Goal: Task Accomplishment & Management: Use online tool/utility

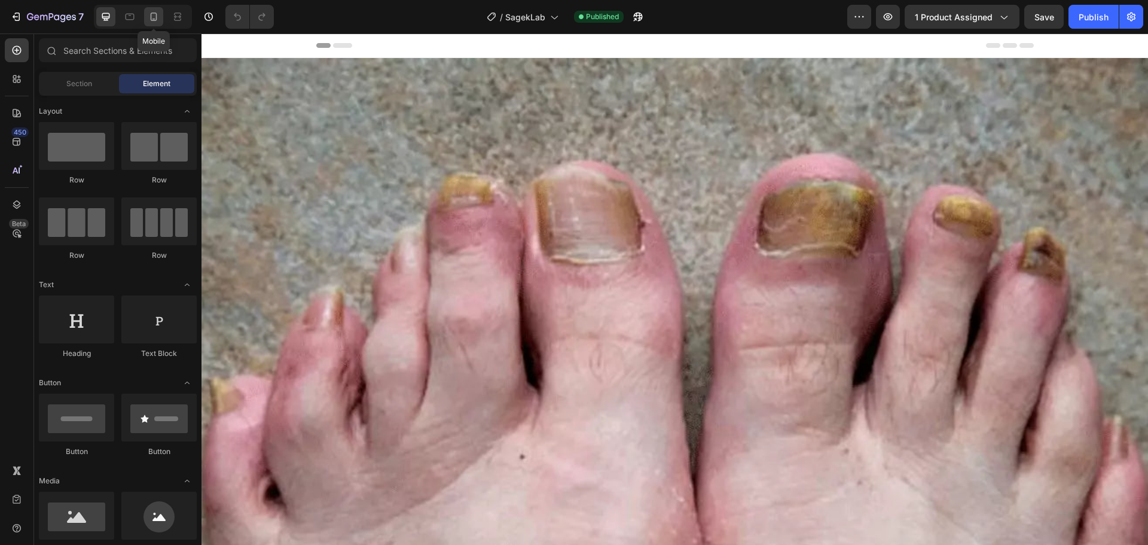
click at [154, 21] on icon at bounding box center [154, 17] width 7 height 8
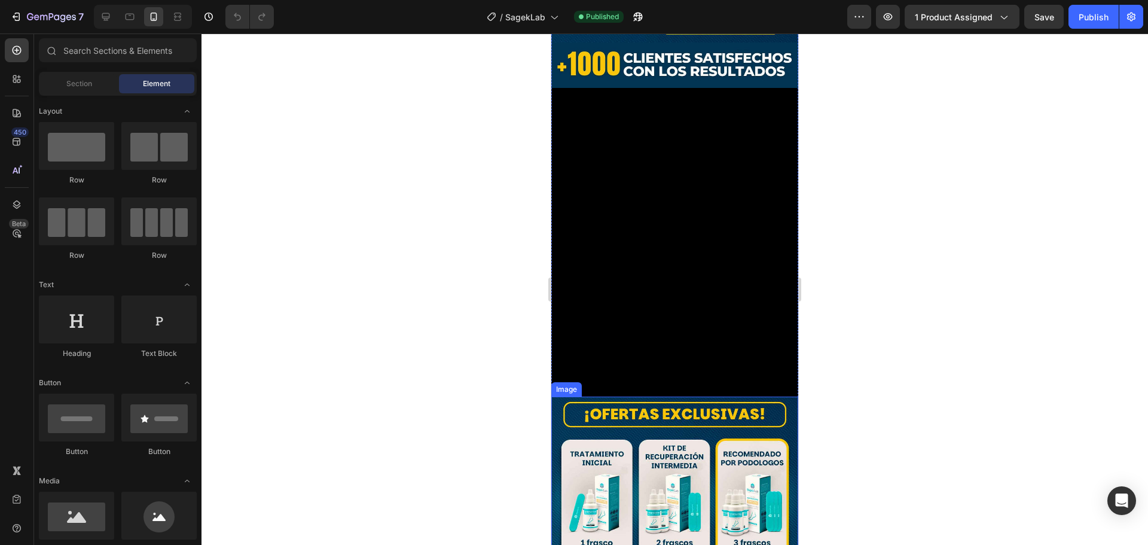
scroll to position [299, 0]
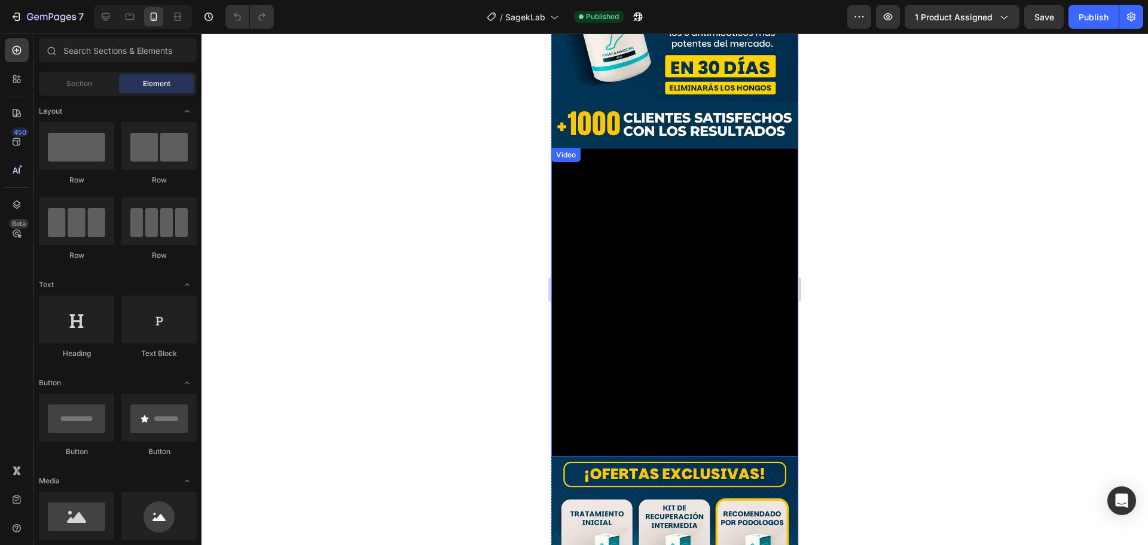
click at [595, 260] on video at bounding box center [675, 302] width 247 height 309
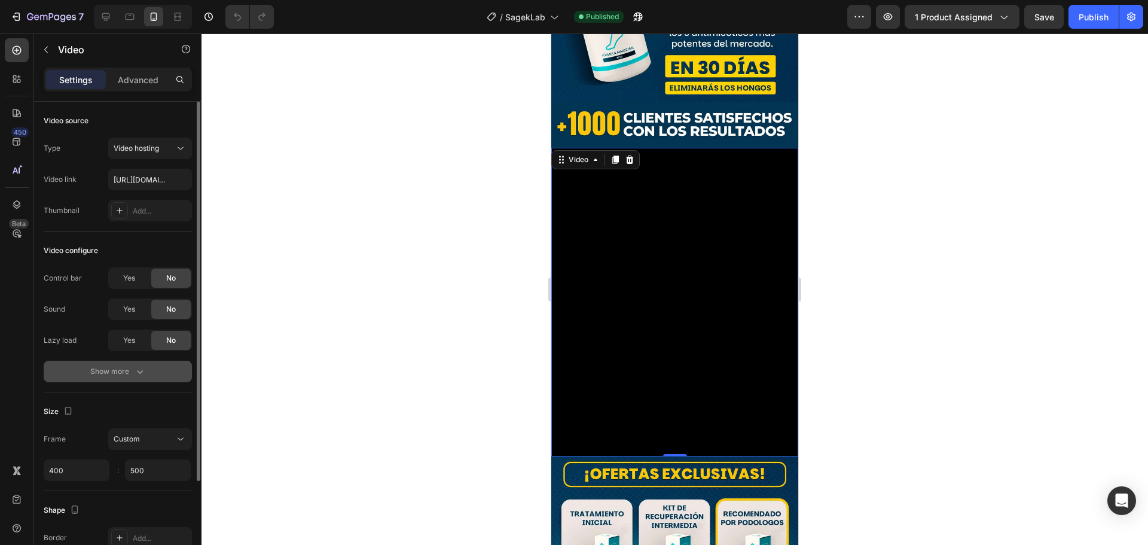
click at [147, 377] on button "Show more" at bounding box center [118, 372] width 148 height 22
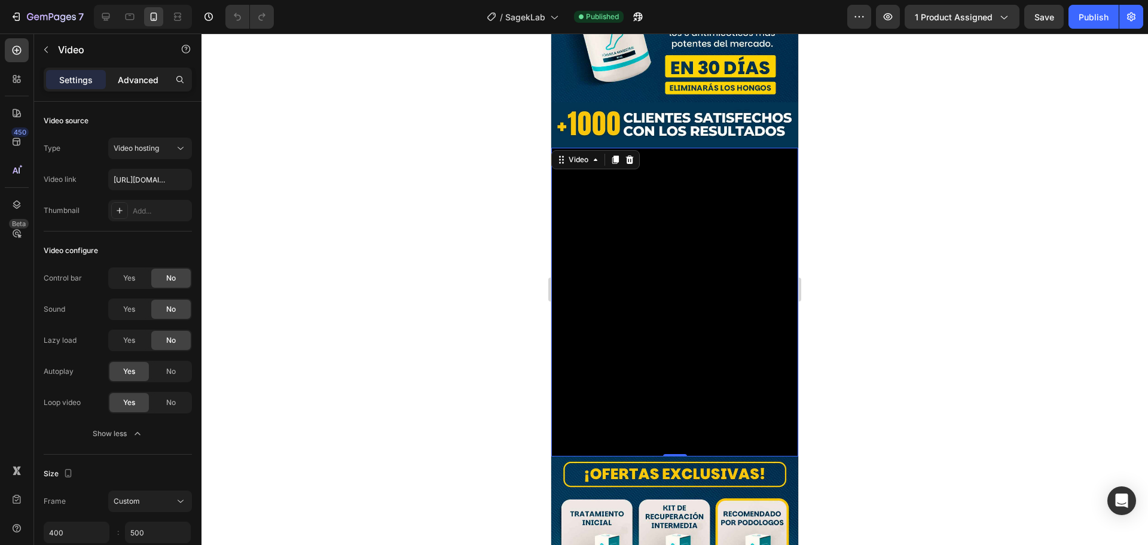
click at [136, 79] on p "Advanced" at bounding box center [138, 80] width 41 height 13
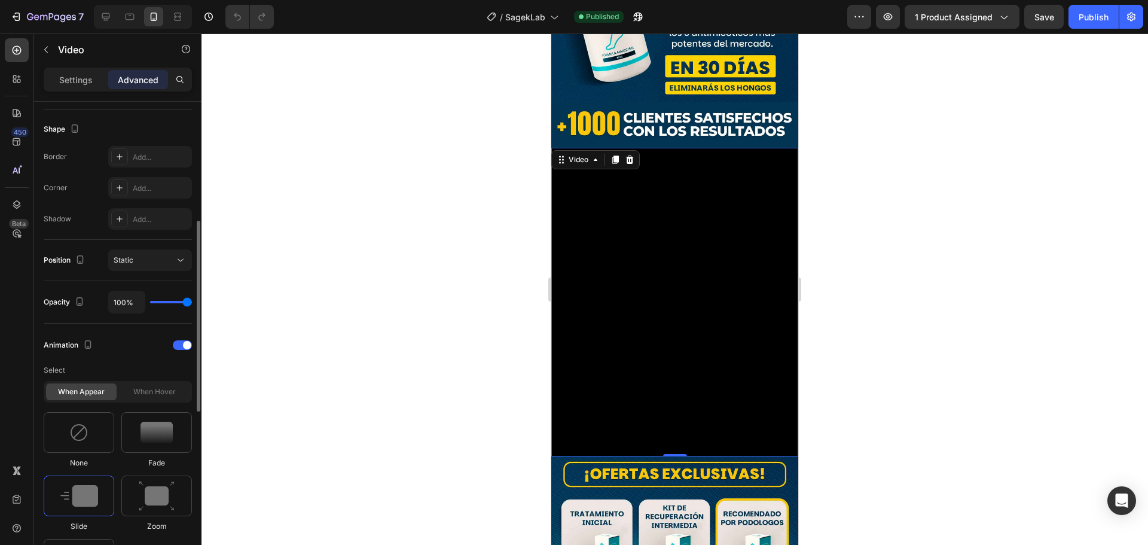
scroll to position [419, 0]
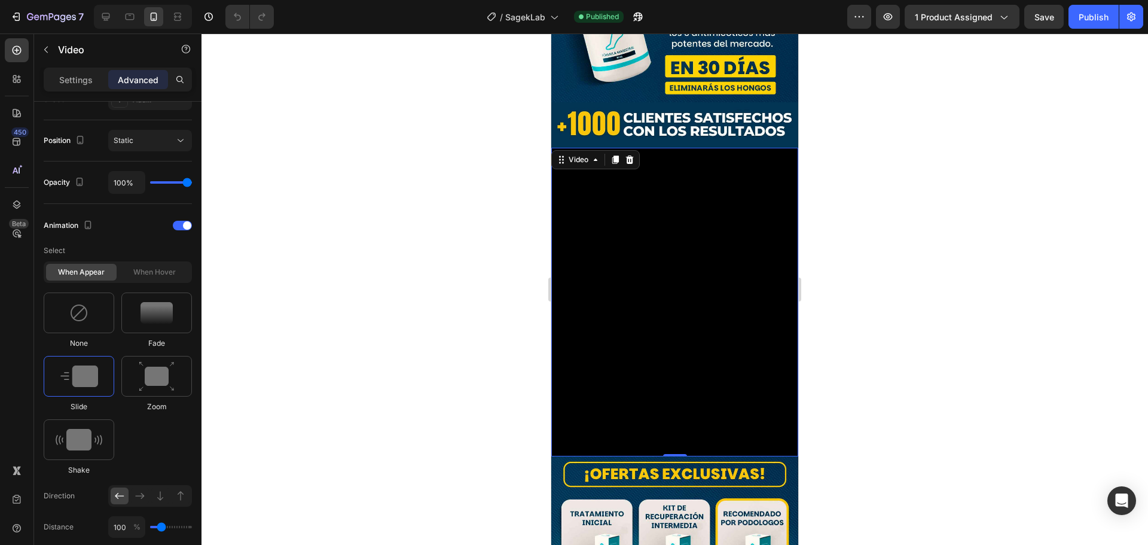
click at [669, 246] on video at bounding box center [675, 302] width 247 height 309
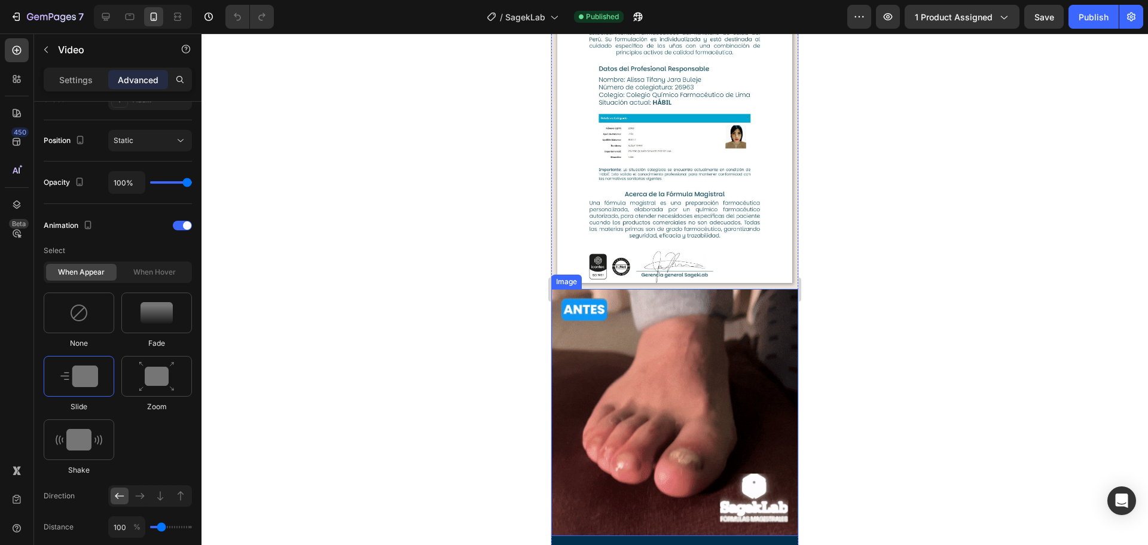
scroll to position [2452, 0]
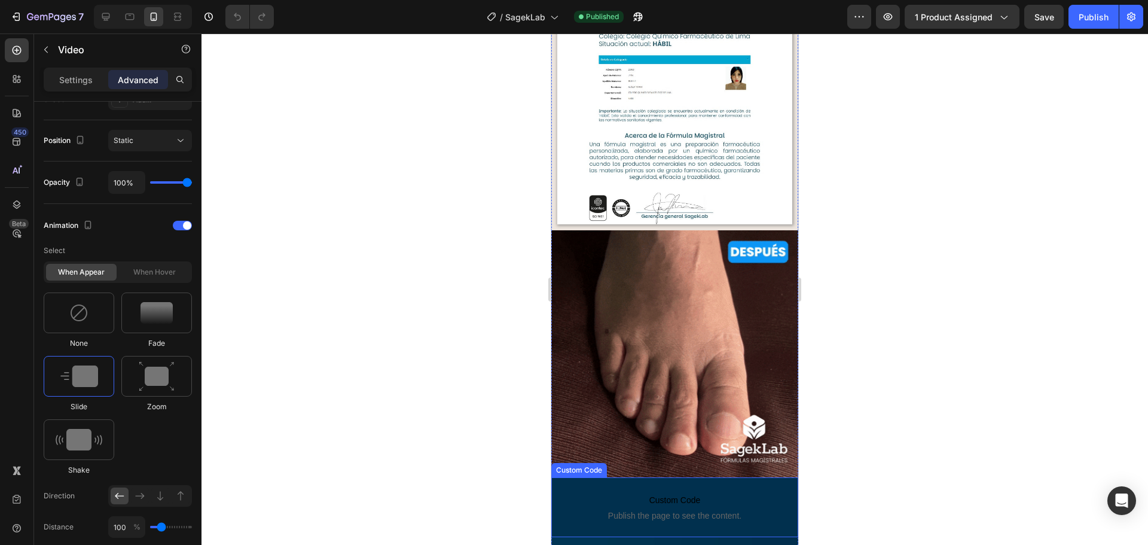
click at [608, 510] on span "Publish the page to see the content." at bounding box center [674, 516] width 235 height 12
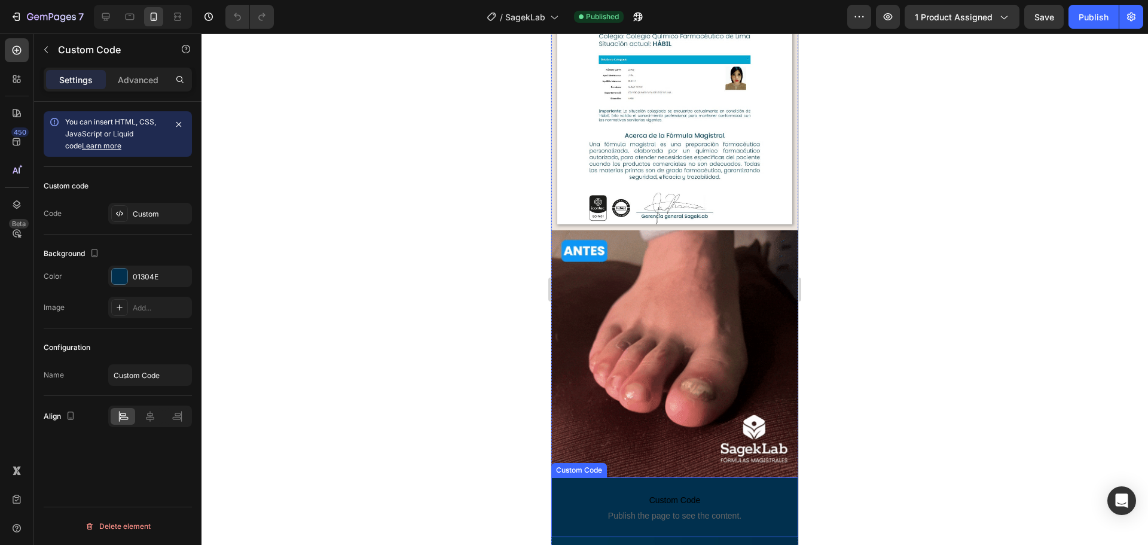
scroll to position [0, 0]
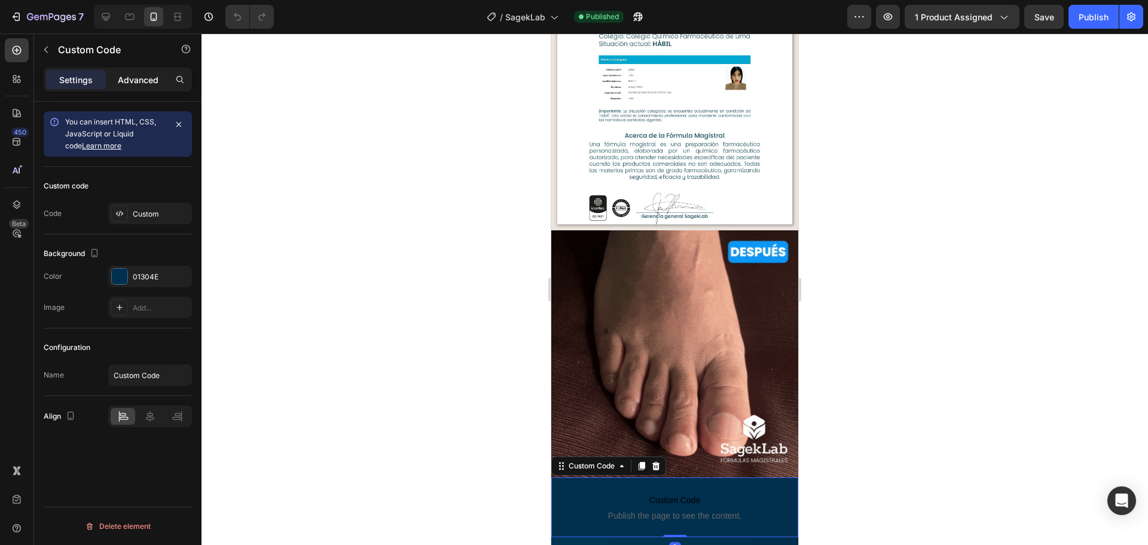
click at [138, 83] on p "Advanced" at bounding box center [138, 80] width 41 height 13
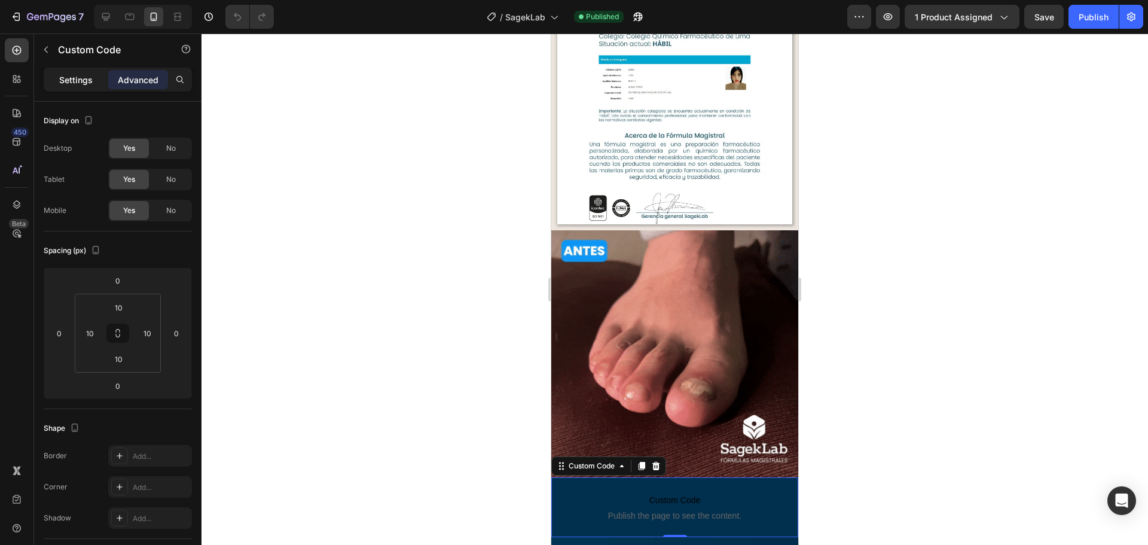
click at [88, 78] on p "Settings" at bounding box center [75, 80] width 33 height 13
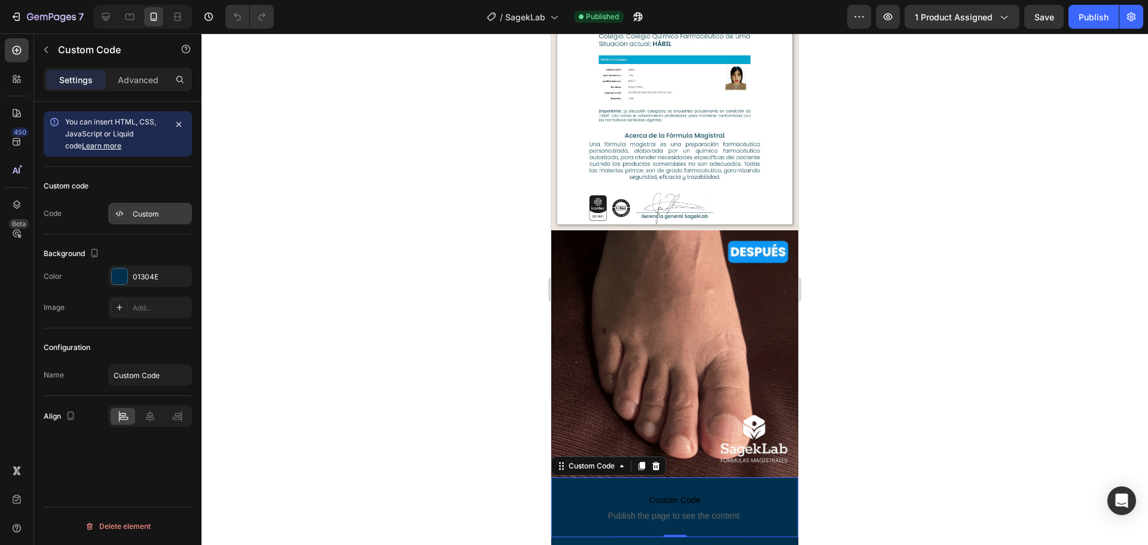
click at [149, 215] on div "Custom" at bounding box center [161, 214] width 56 height 11
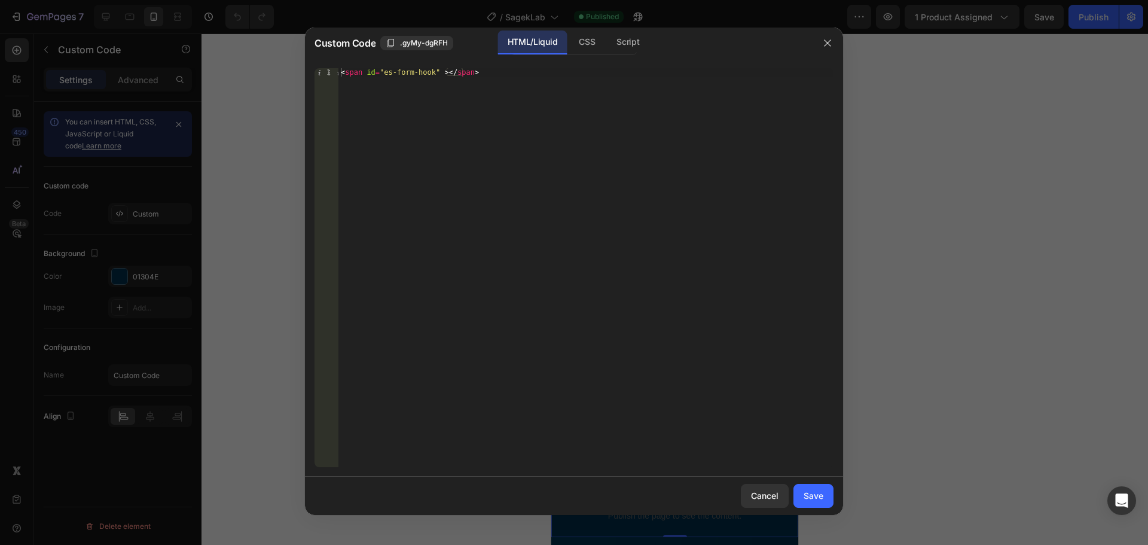
type textarea "<span id="es-form-hook" ></span>"
drag, startPoint x: 474, startPoint y: 75, endPoint x: 336, endPoint y: 72, distance: 138.2
click at [336, 72] on div "<span id="es-form-hook" ></span> 1 < span id = "es-form-hook" > </ span > ההההה…" at bounding box center [574, 267] width 519 height 399
click at [829, 42] on icon "button" at bounding box center [828, 43] width 10 height 10
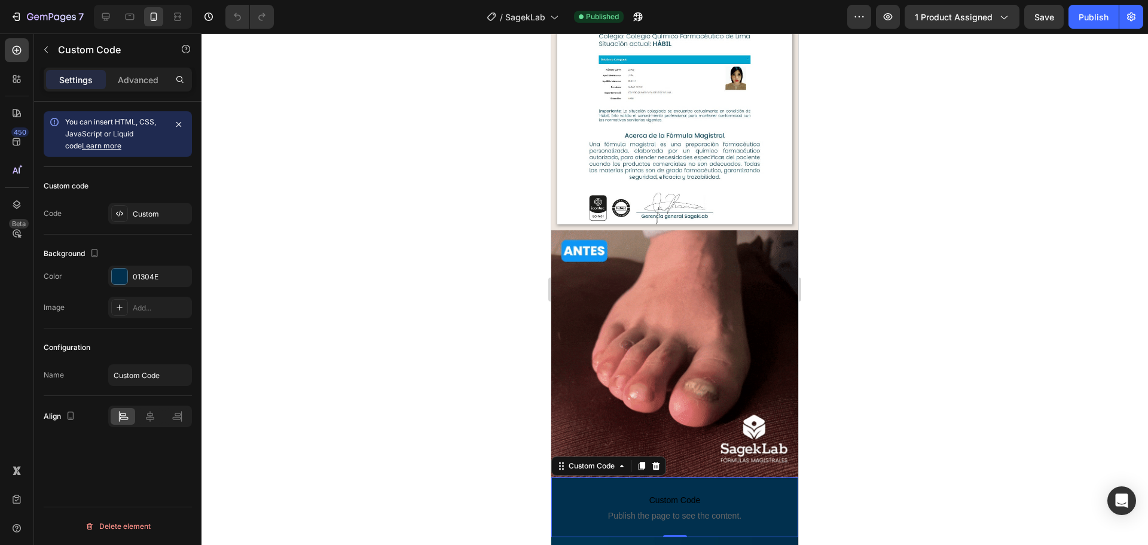
click at [453, 193] on div at bounding box center [675, 288] width 947 height 511
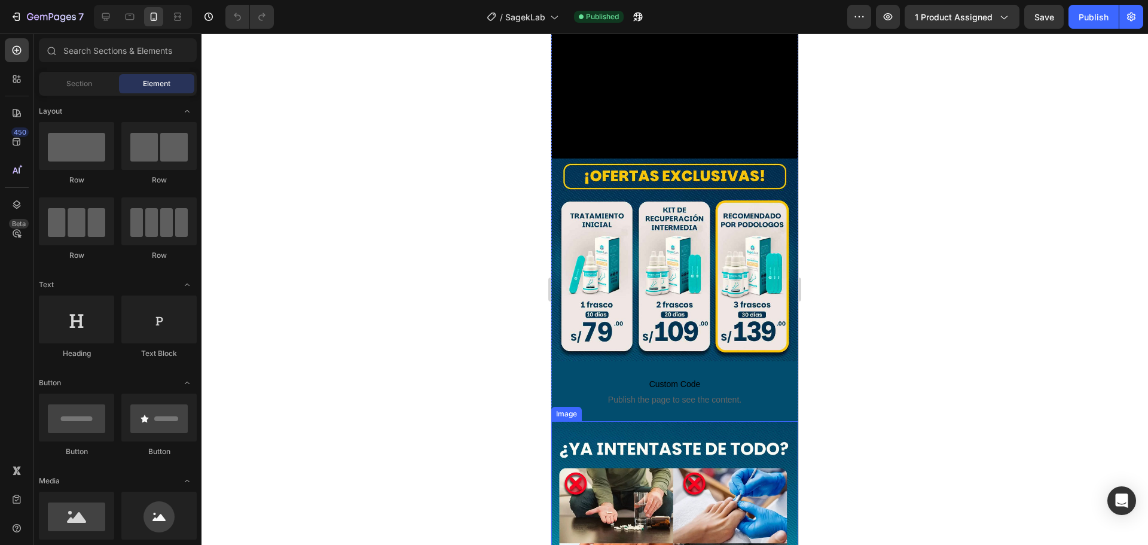
scroll to position [598, 0]
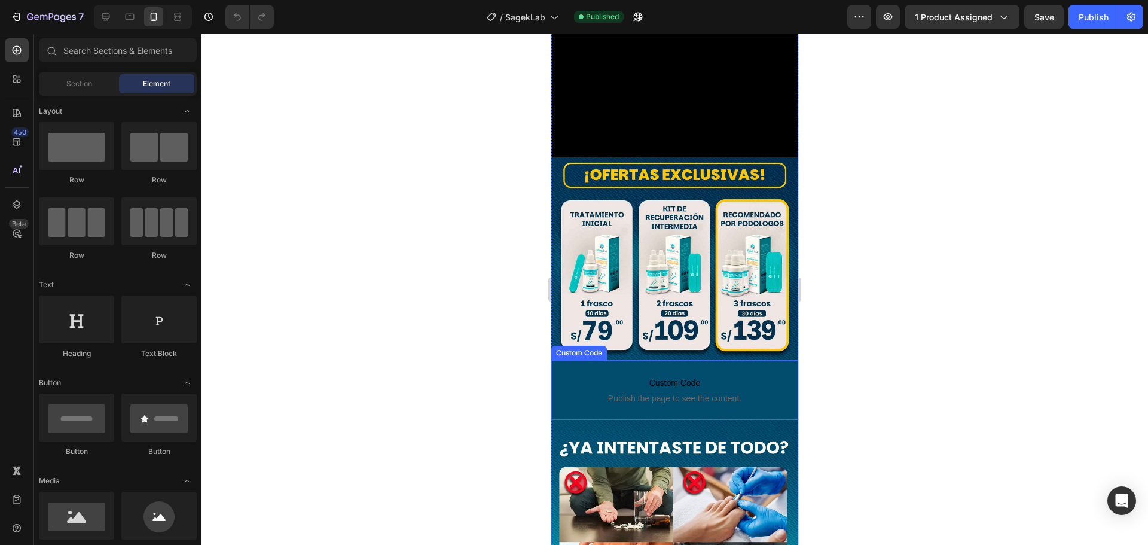
click at [575, 376] on span "Custom Code" at bounding box center [674, 383] width 235 height 14
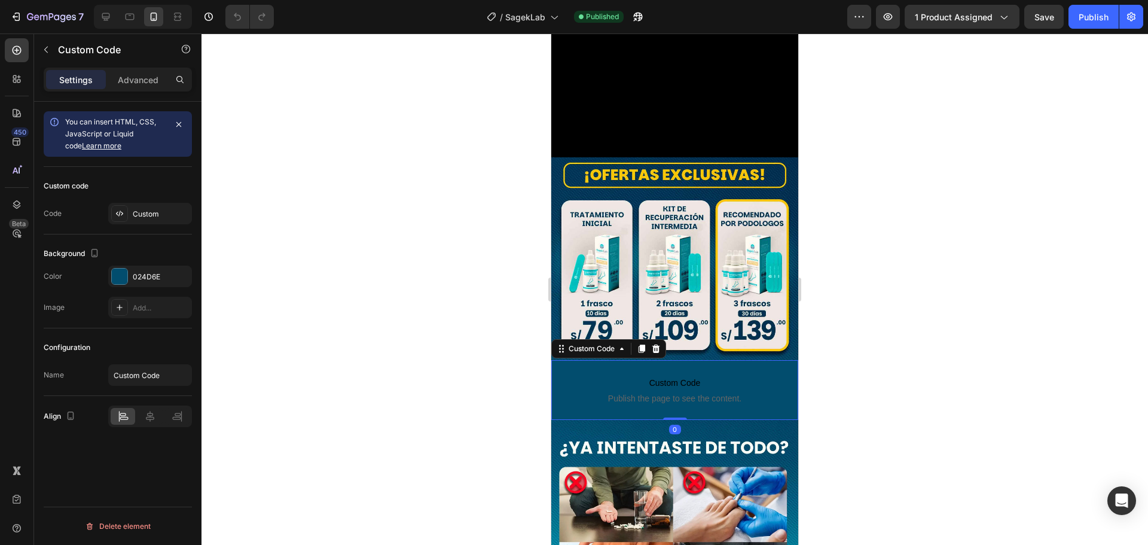
click at [132, 69] on div "Settings Advanced" at bounding box center [118, 80] width 148 height 24
click at [130, 74] on p "Advanced" at bounding box center [138, 80] width 41 height 13
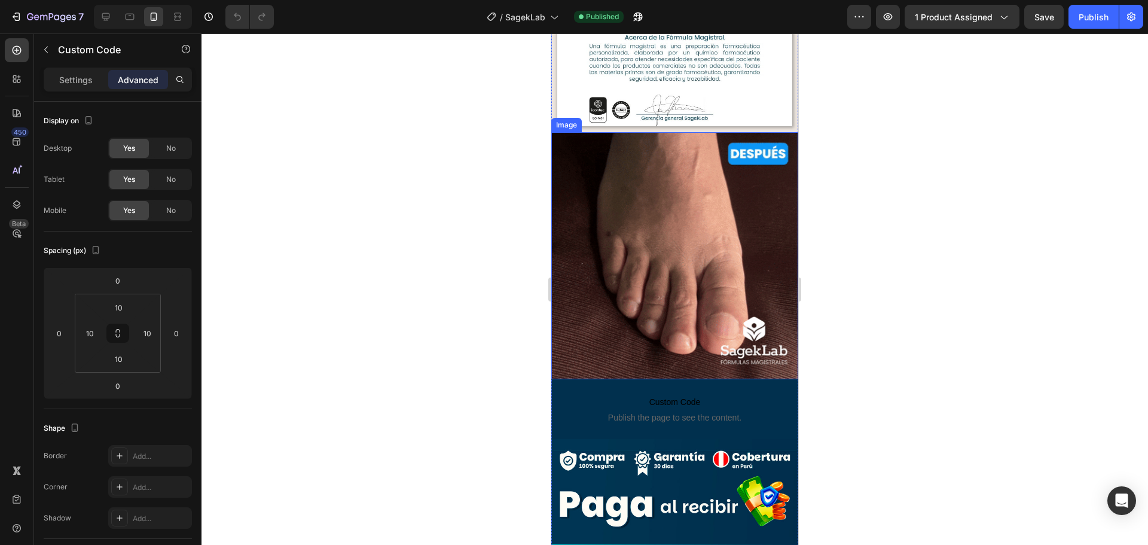
scroll to position [2572, 0]
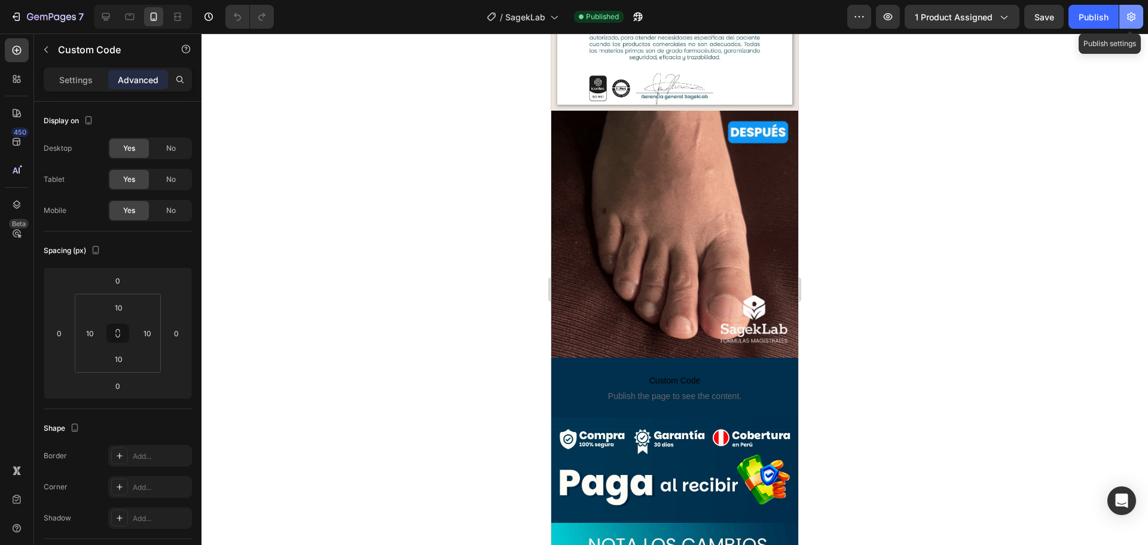
click at [1138, 19] on button "button" at bounding box center [1132, 17] width 24 height 24
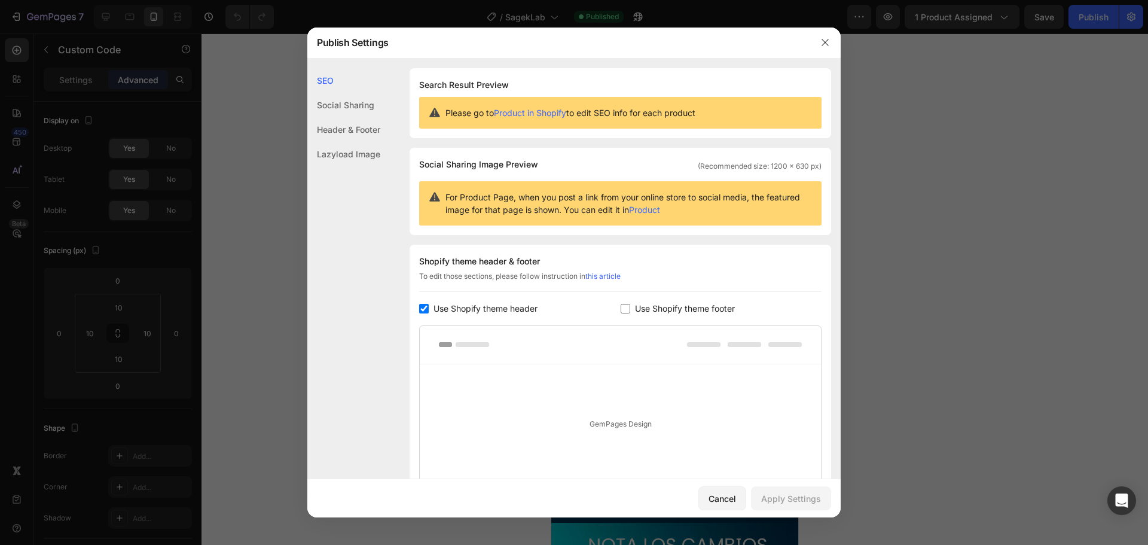
click at [913, 62] on div at bounding box center [574, 272] width 1148 height 545
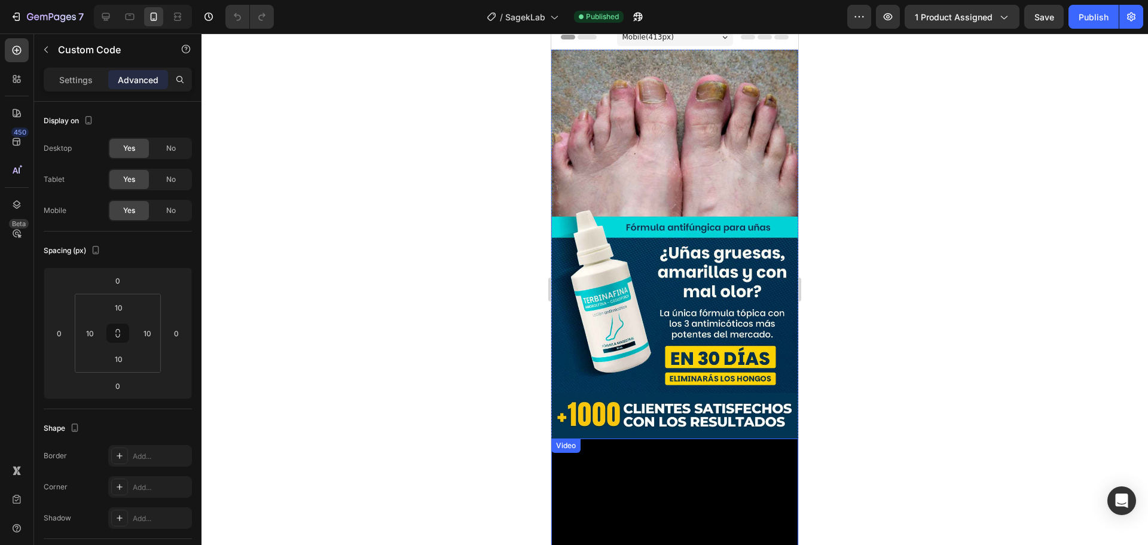
scroll to position [0, 0]
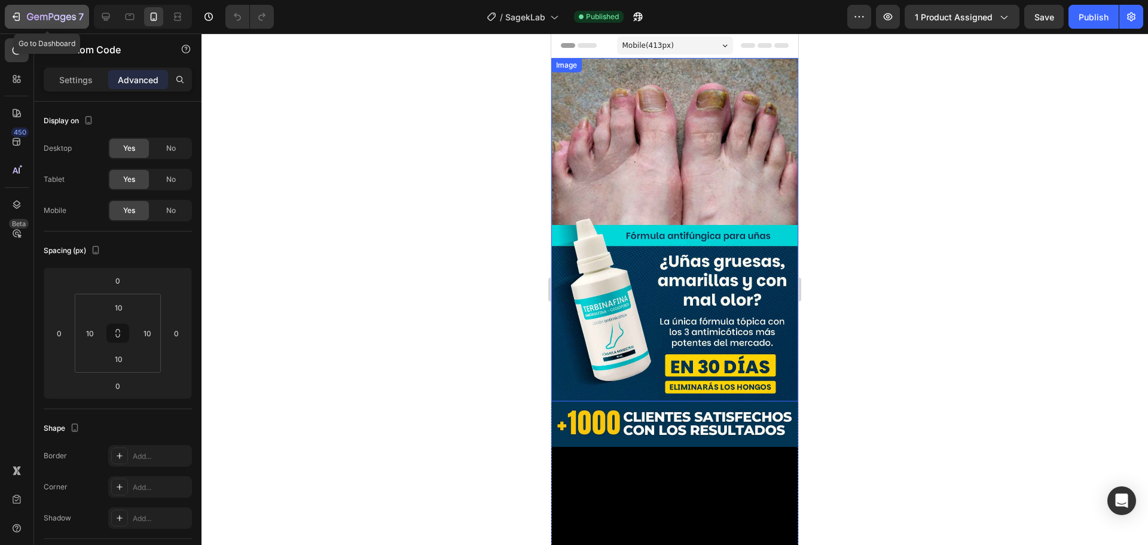
click at [47, 13] on icon "button" at bounding box center [51, 18] width 49 height 10
